Goal: Information Seeking & Learning: Find specific page/section

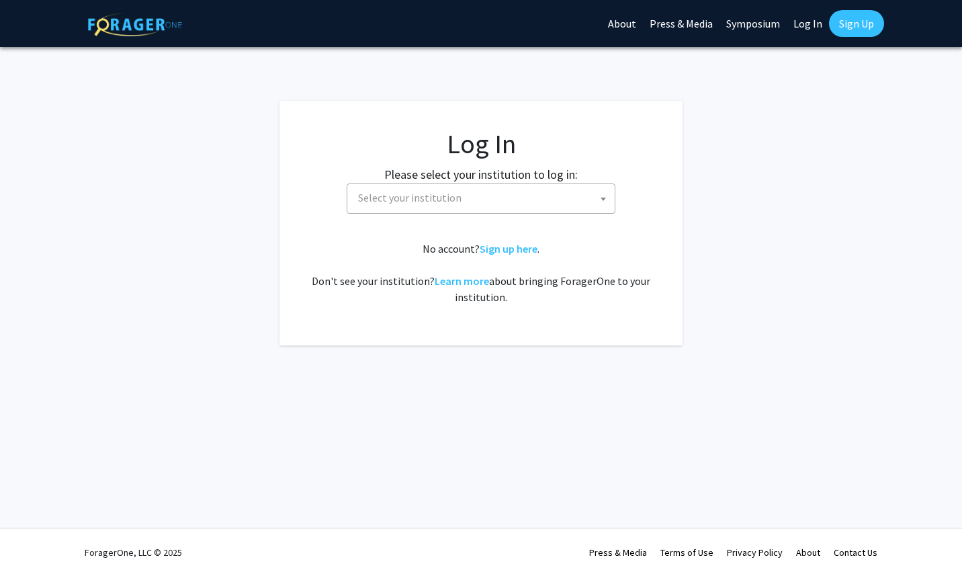
select select
click at [379, 199] on span "Select your institution" at bounding box center [409, 197] width 103 height 13
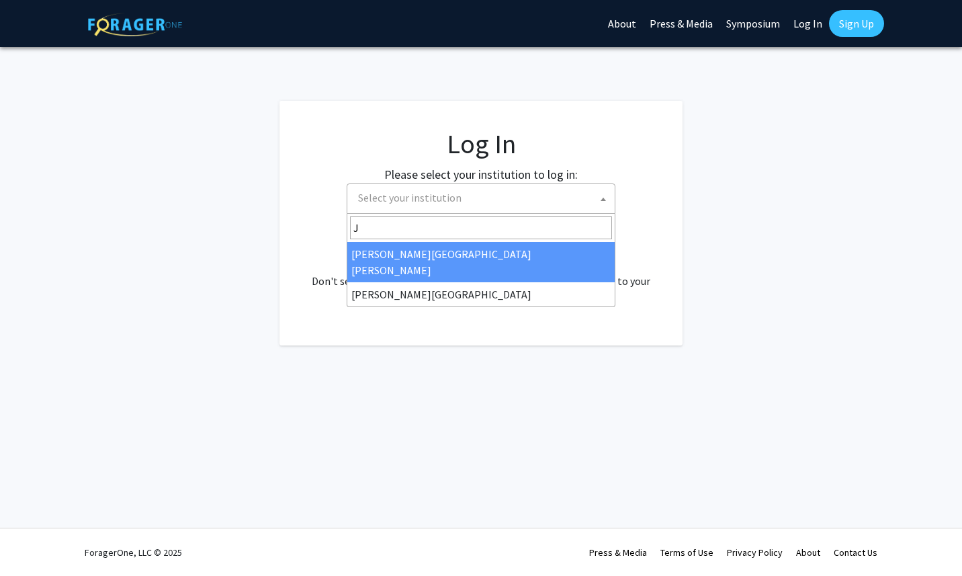
type input "Jo"
select select "1"
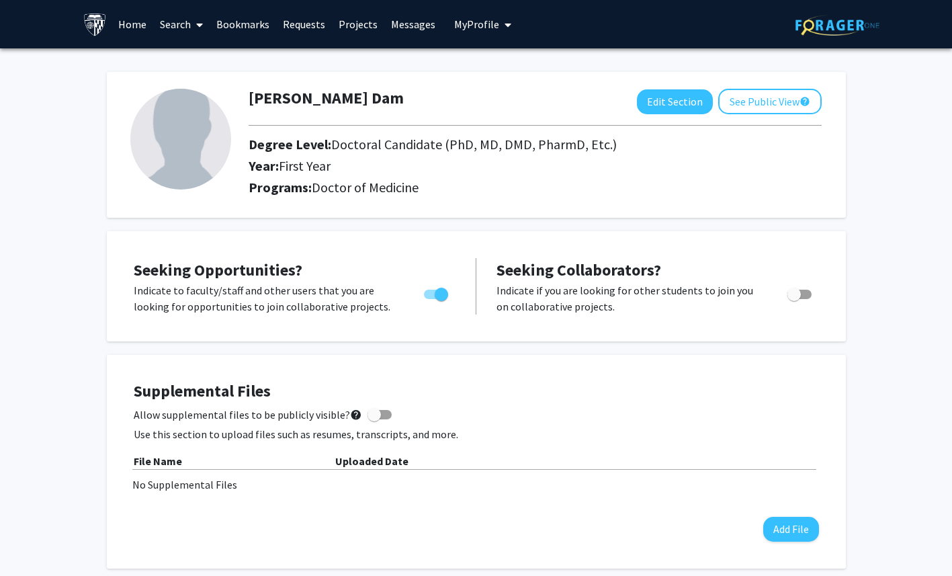
click at [351, 21] on link "Projects" at bounding box center [358, 24] width 52 height 47
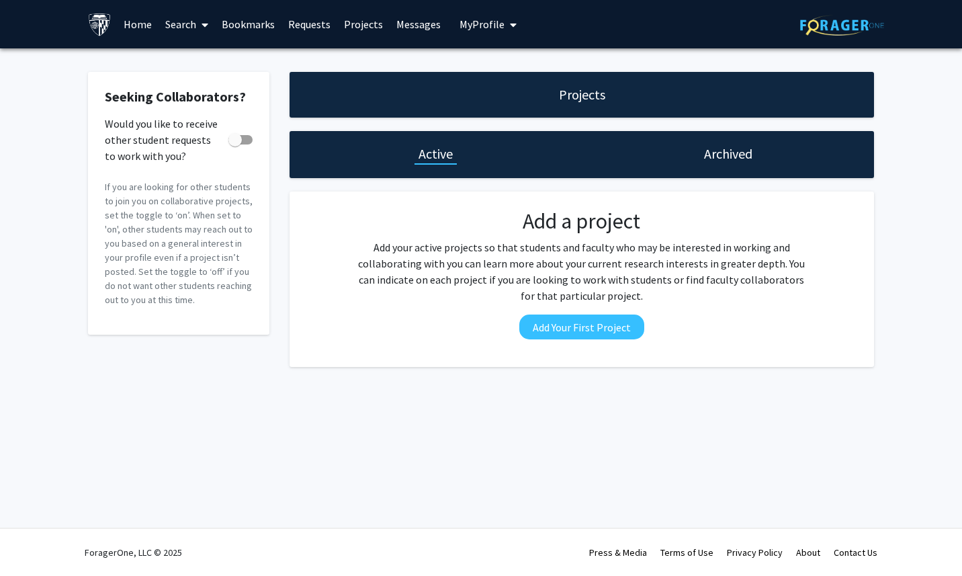
click at [181, 35] on link "Search" at bounding box center [187, 24] width 56 height 47
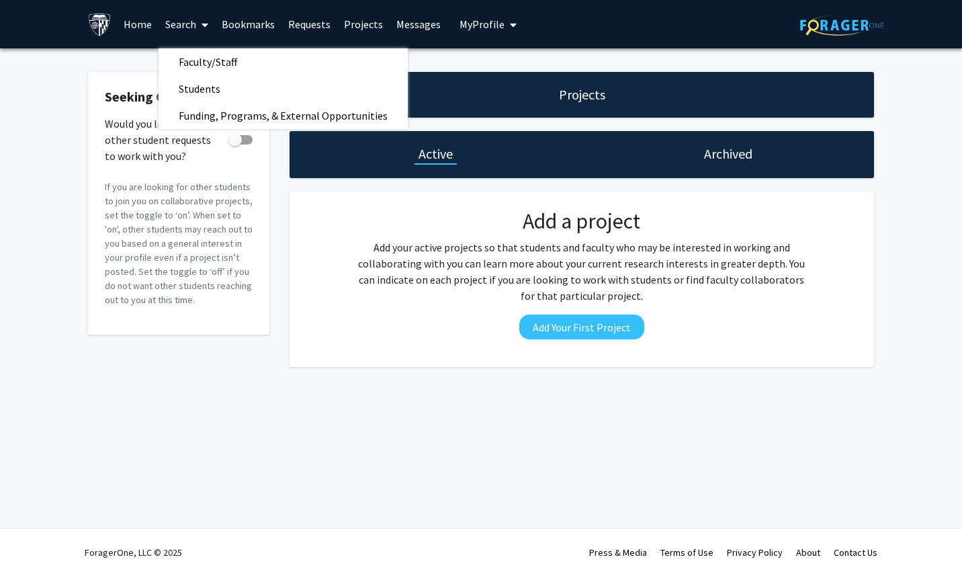
click at [189, 69] on span "Faculty/Staff" at bounding box center [208, 61] width 99 height 27
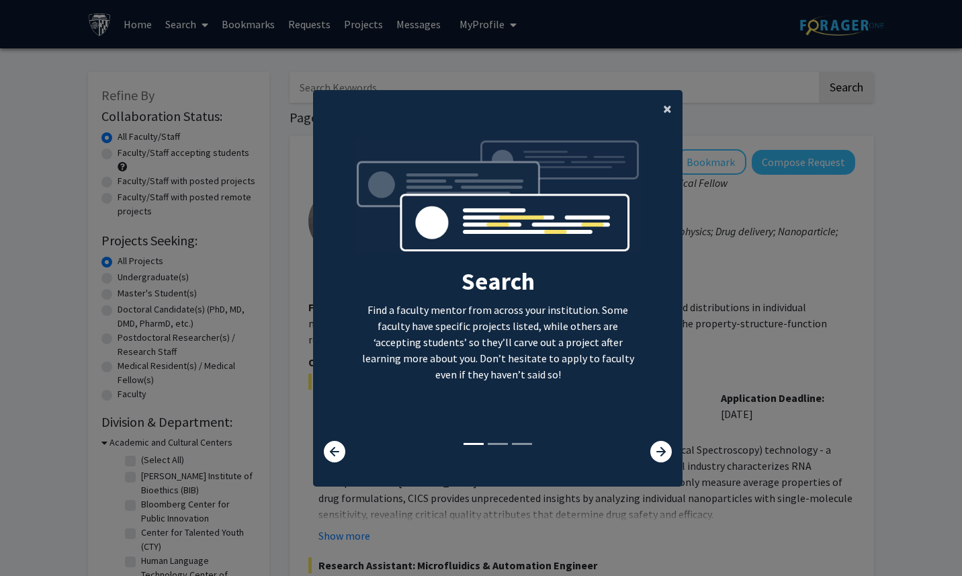
click at [676, 114] on button "×" at bounding box center [667, 109] width 30 height 38
click at [674, 118] on button "×" at bounding box center [667, 109] width 30 height 38
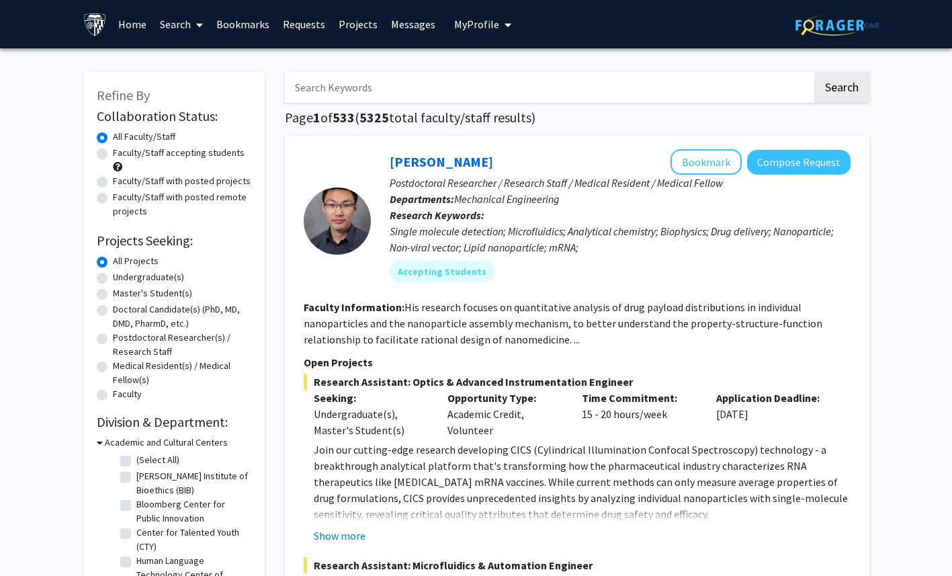
click at [116, 309] on label "Doctoral Candidate(s) (PhD, MD, DMD, PharmD, etc.)" at bounding box center [182, 316] width 138 height 28
click at [116, 309] on input "Doctoral Candidate(s) (PhD, MD, DMD, PharmD, etc.)" at bounding box center [117, 306] width 9 height 9
radio input "true"
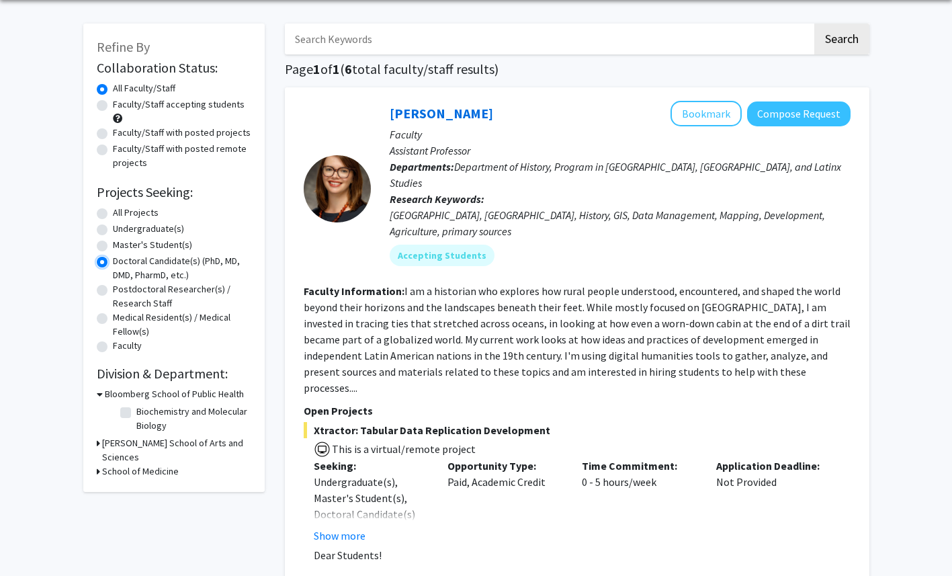
scroll to position [49, 0]
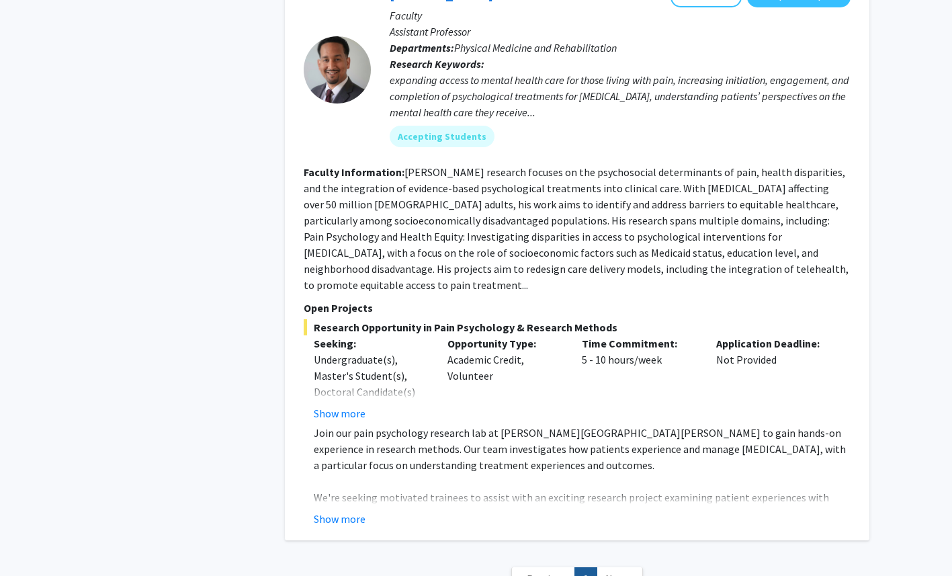
click at [340, 335] on p "Seeking:" at bounding box center [371, 343] width 114 height 16
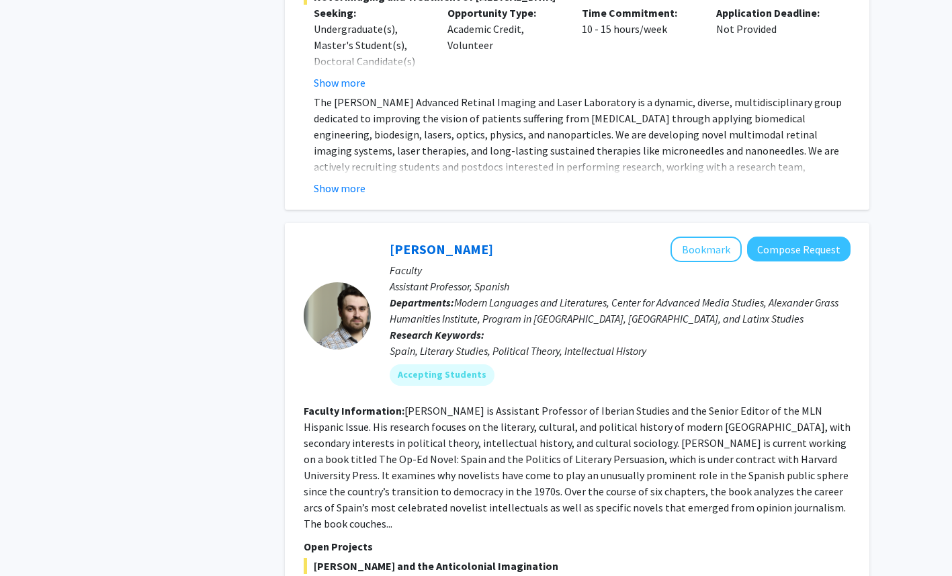
scroll to position [2073, 0]
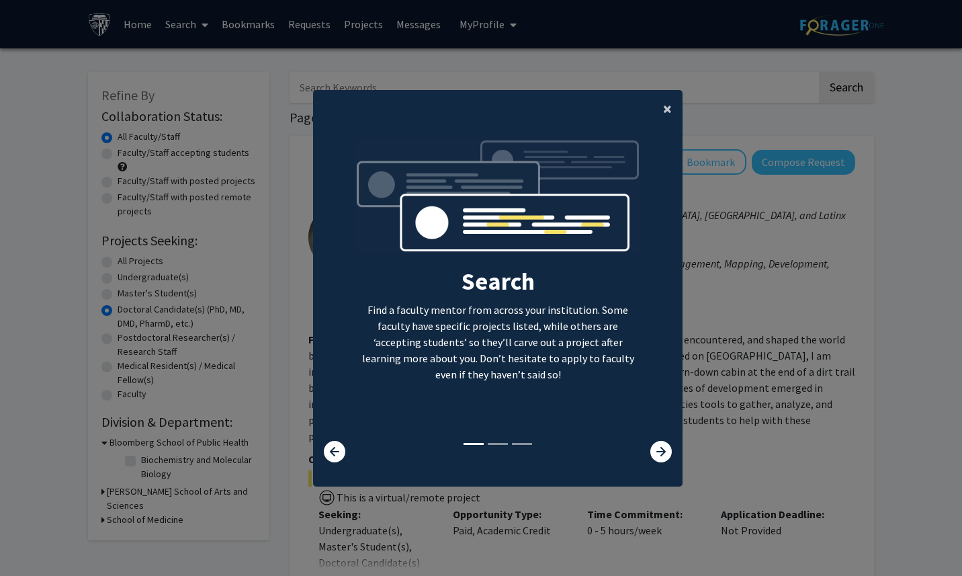
click at [655, 103] on button "×" at bounding box center [667, 109] width 30 height 38
